Goal: Transaction & Acquisition: Purchase product/service

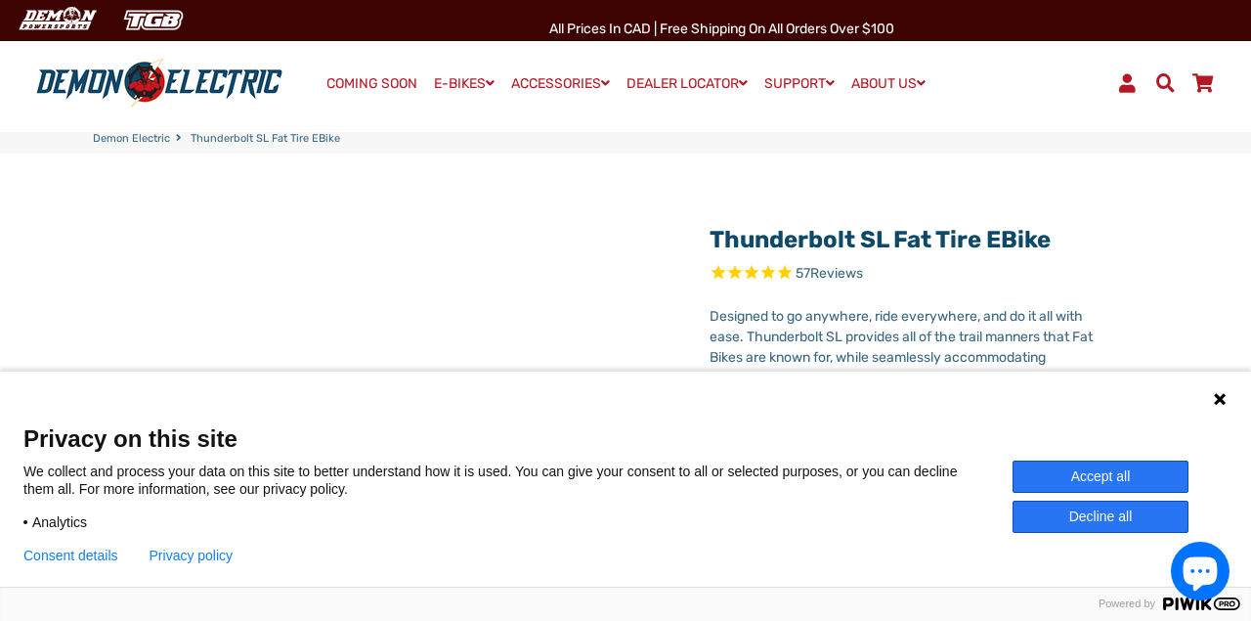
select select "******"
click at [1082, 509] on button "Decline all" at bounding box center [1101, 516] width 176 height 32
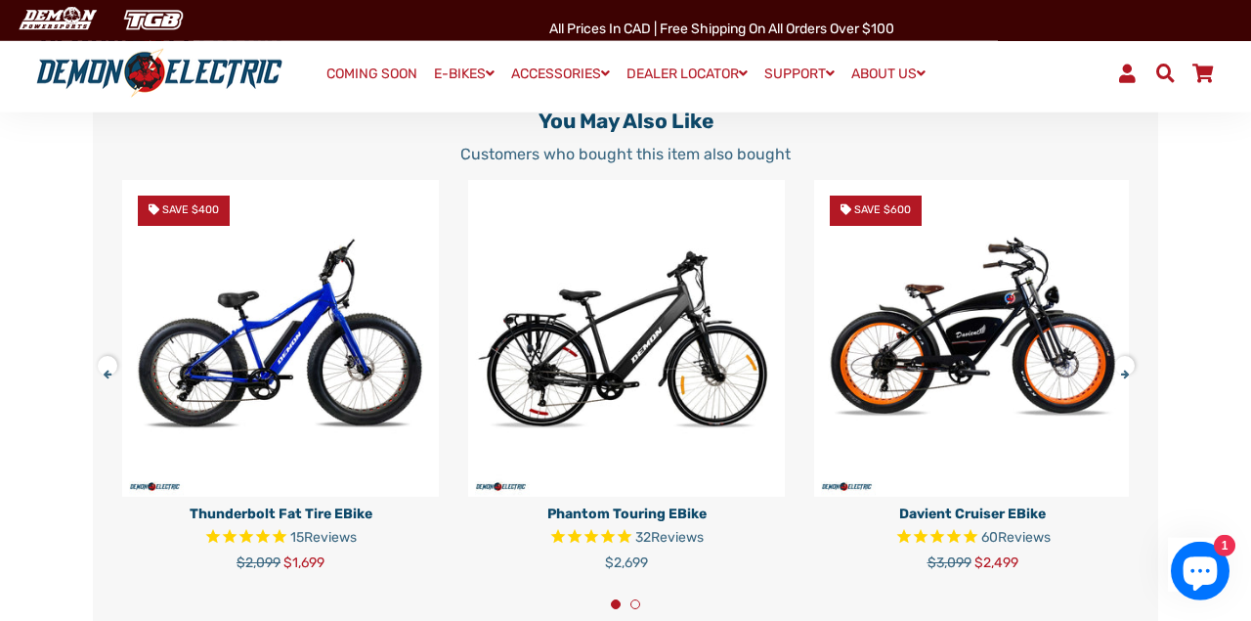
scroll to position [4136, 0]
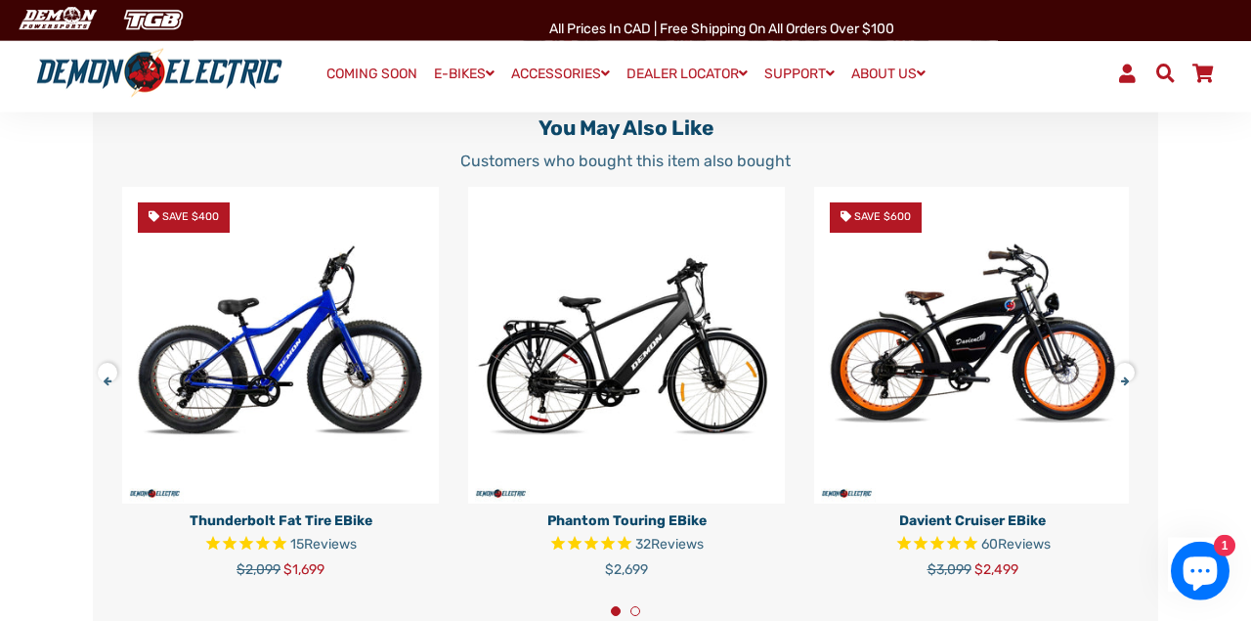
click at [108, 383] on button at bounding box center [114, 369] width 34 height 34
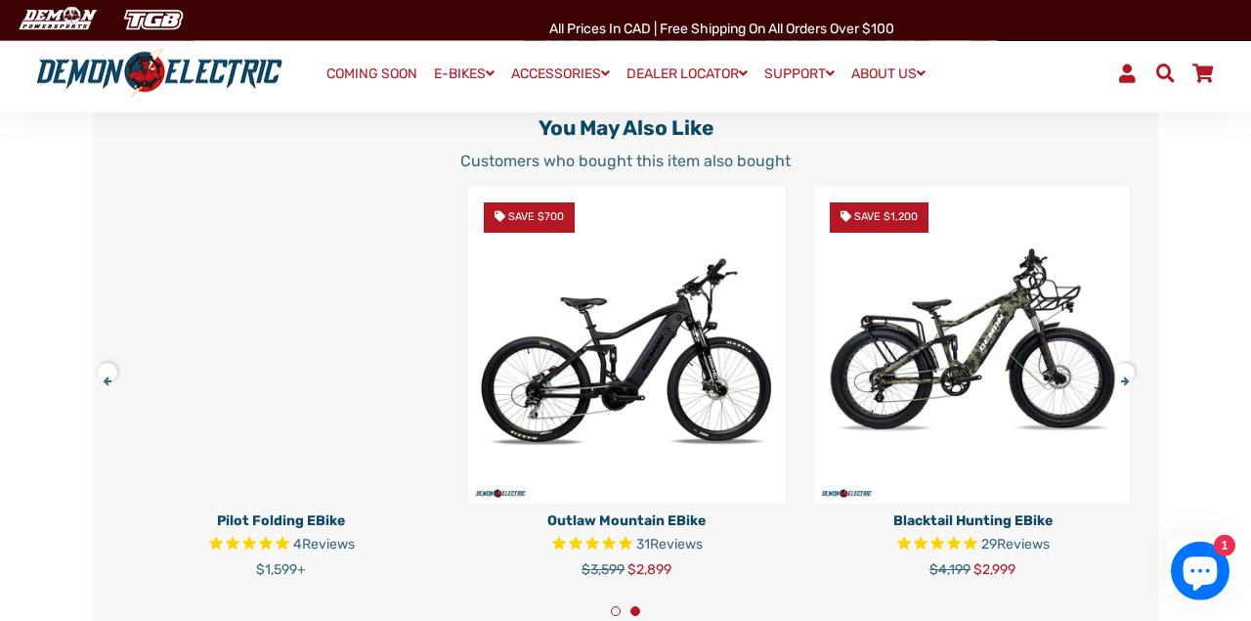
click at [108, 383] on button at bounding box center [114, 369] width 34 height 34
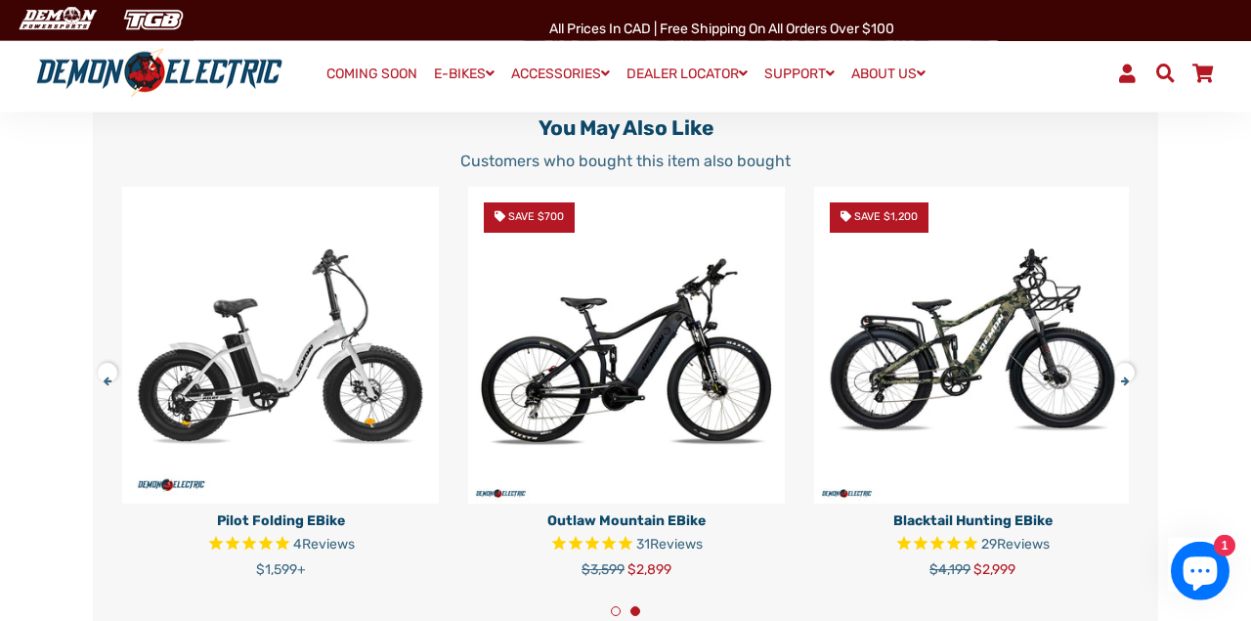
click at [108, 383] on button at bounding box center [114, 369] width 34 height 34
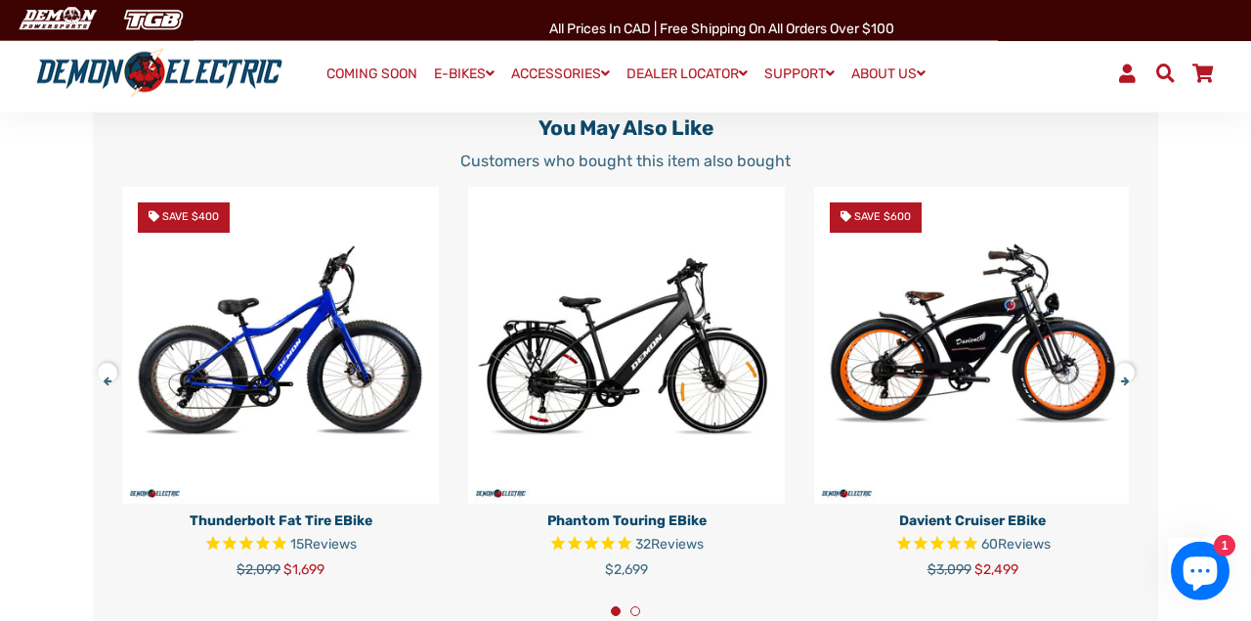
click at [108, 383] on button at bounding box center [114, 369] width 34 height 34
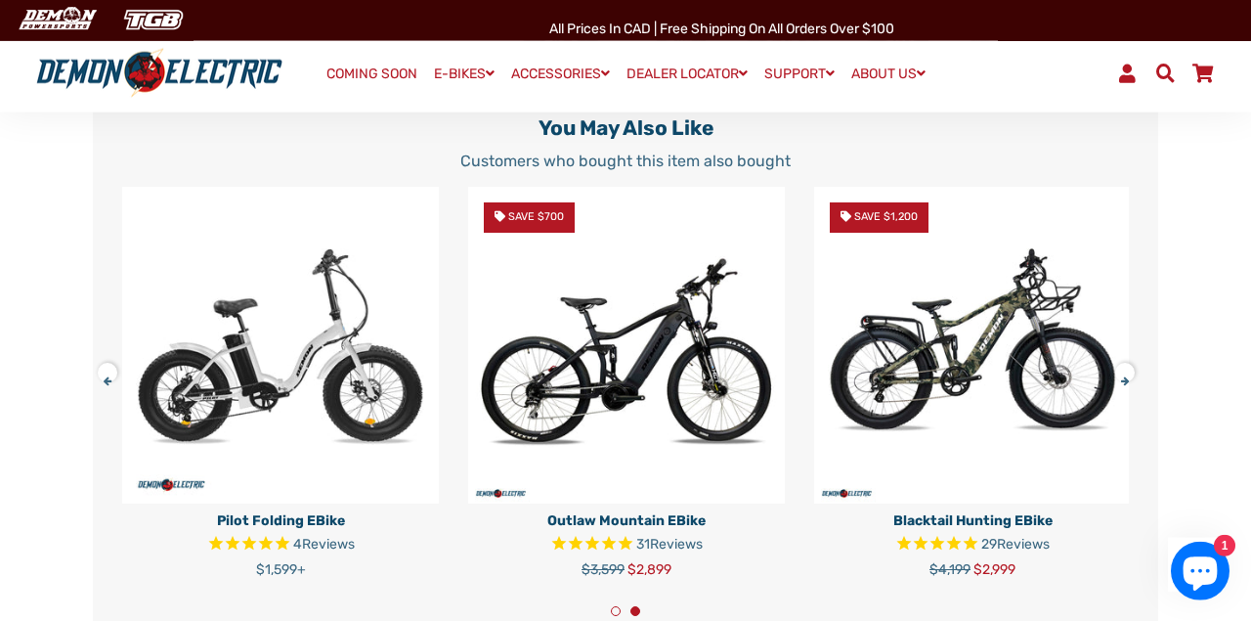
click at [108, 383] on button at bounding box center [114, 369] width 34 height 34
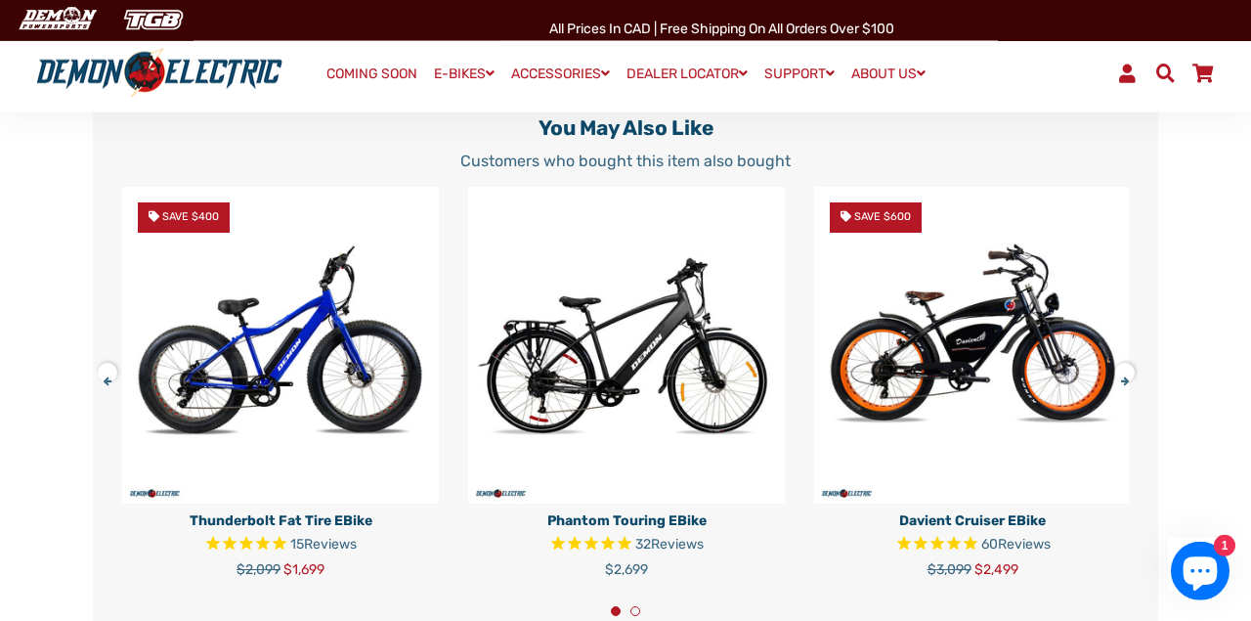
click at [108, 383] on button at bounding box center [114, 369] width 34 height 34
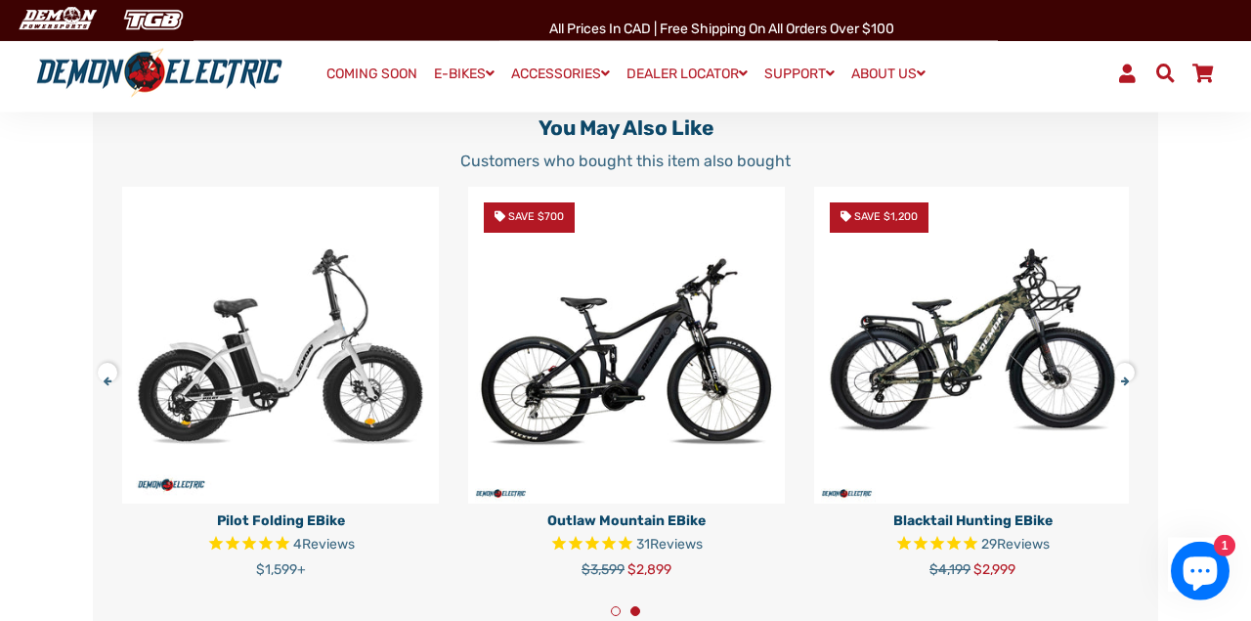
click at [108, 383] on button at bounding box center [114, 369] width 34 height 34
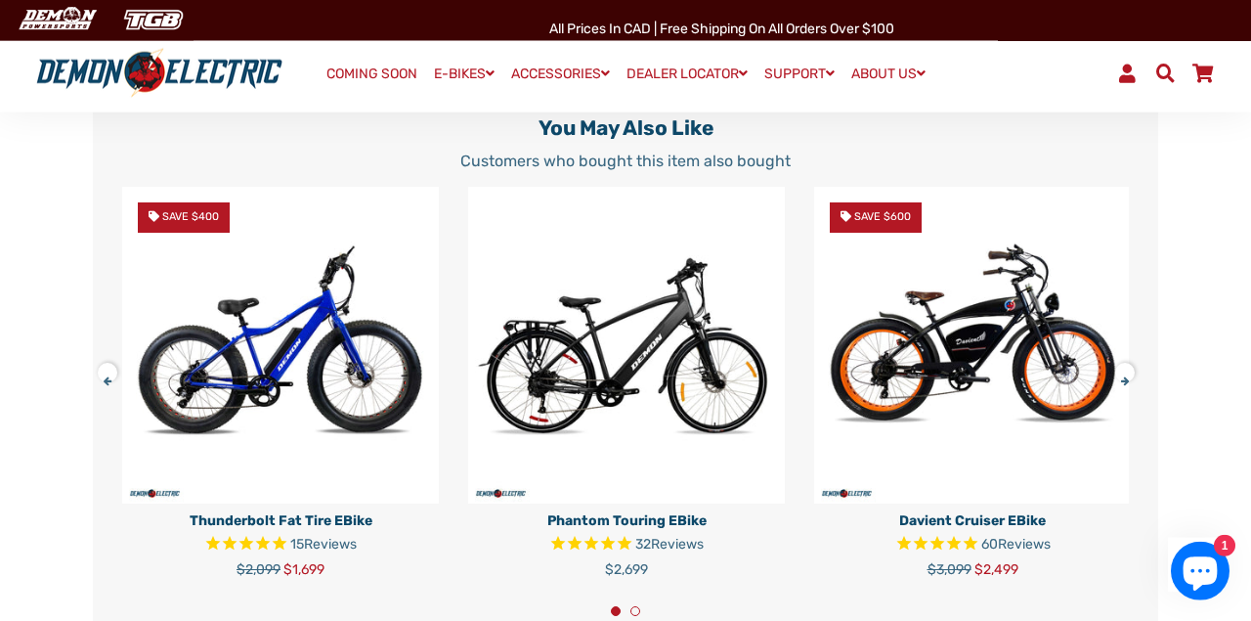
click at [108, 383] on button at bounding box center [114, 369] width 34 height 34
